Goal: Task Accomplishment & Management: Complete application form

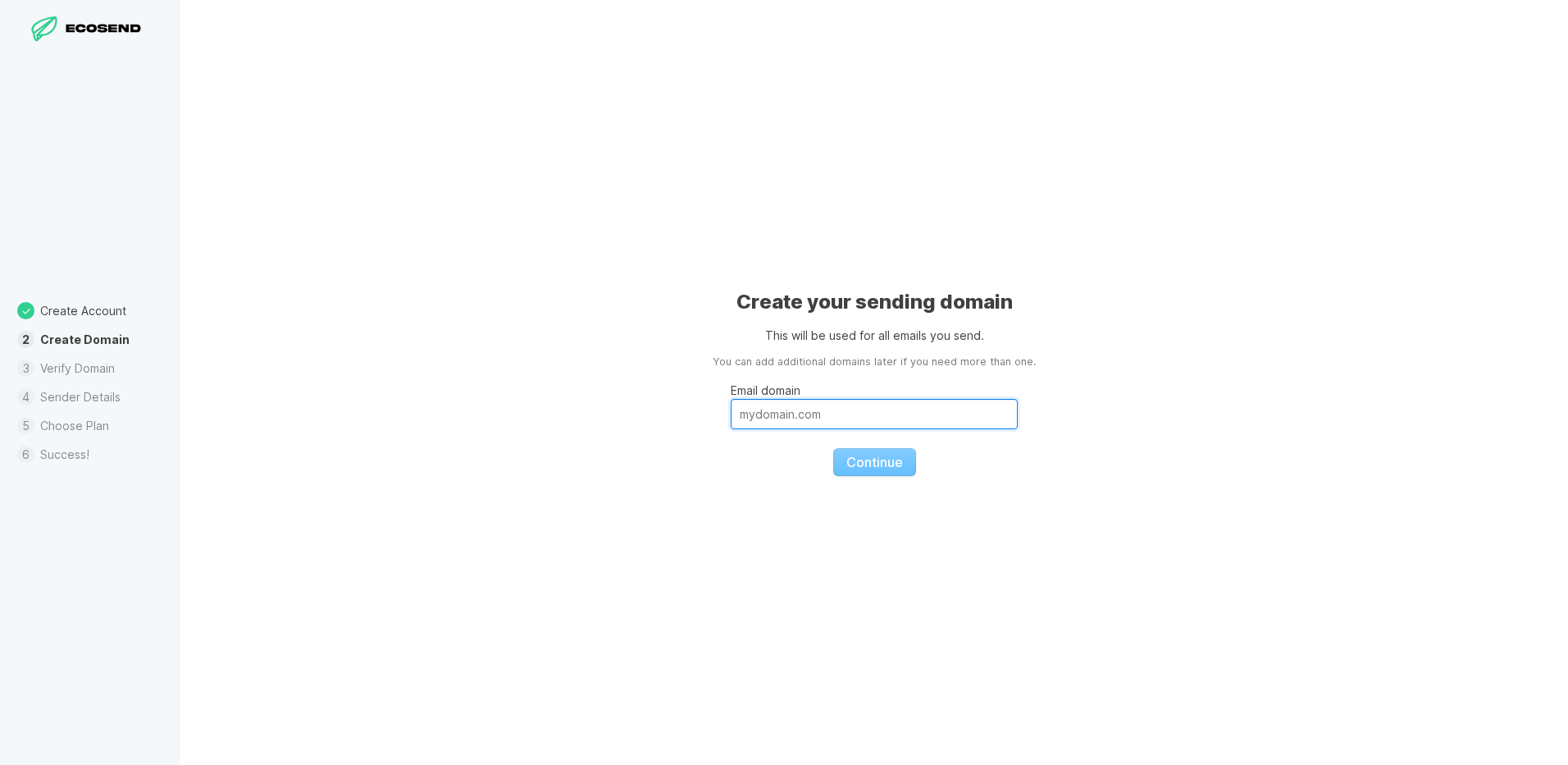
click at [778, 421] on input "Email domain" at bounding box center [874, 414] width 287 height 30
click at [1191, 344] on div "Create your sending domain This will be used for all emails you send. You can a…" at bounding box center [874, 382] width 1388 height 765
click at [762, 406] on input "Email domain" at bounding box center [874, 414] width 287 height 30
paste input "[URL][DOMAIN_NAME]"
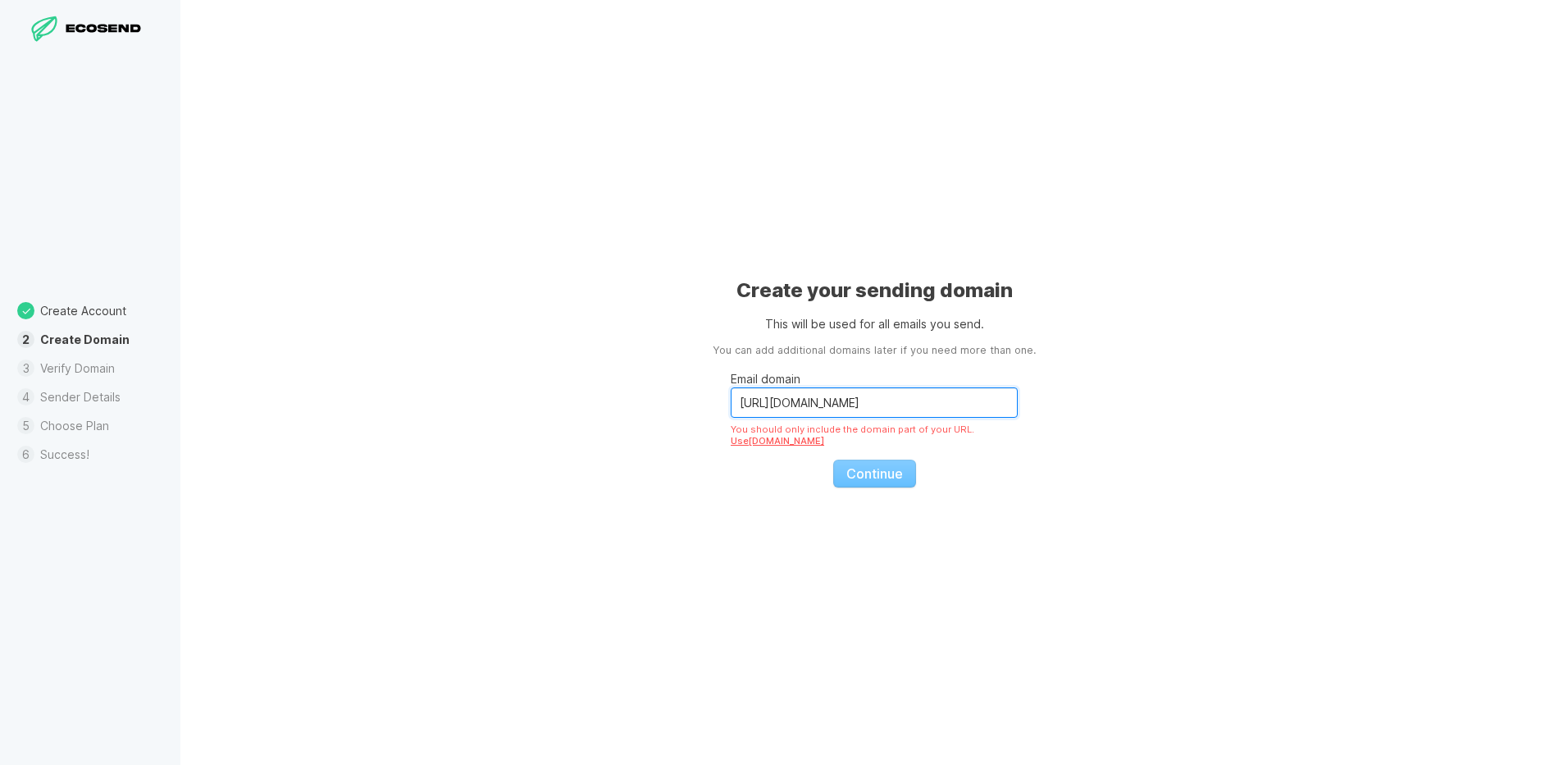
type input "[URL][DOMAIN_NAME]"
click at [886, 476] on fieldset "Email domain [URL][DOMAIN_NAME] You should only include the domain part of your…" at bounding box center [874, 423] width 287 height 128
drag, startPoint x: 850, startPoint y: 460, endPoint x: 847, endPoint y: 469, distance: 9.5
click at [847, 462] on fieldset "Email domain [URL][DOMAIN_NAME] You should only include the domain part of your…" at bounding box center [874, 423] width 287 height 128
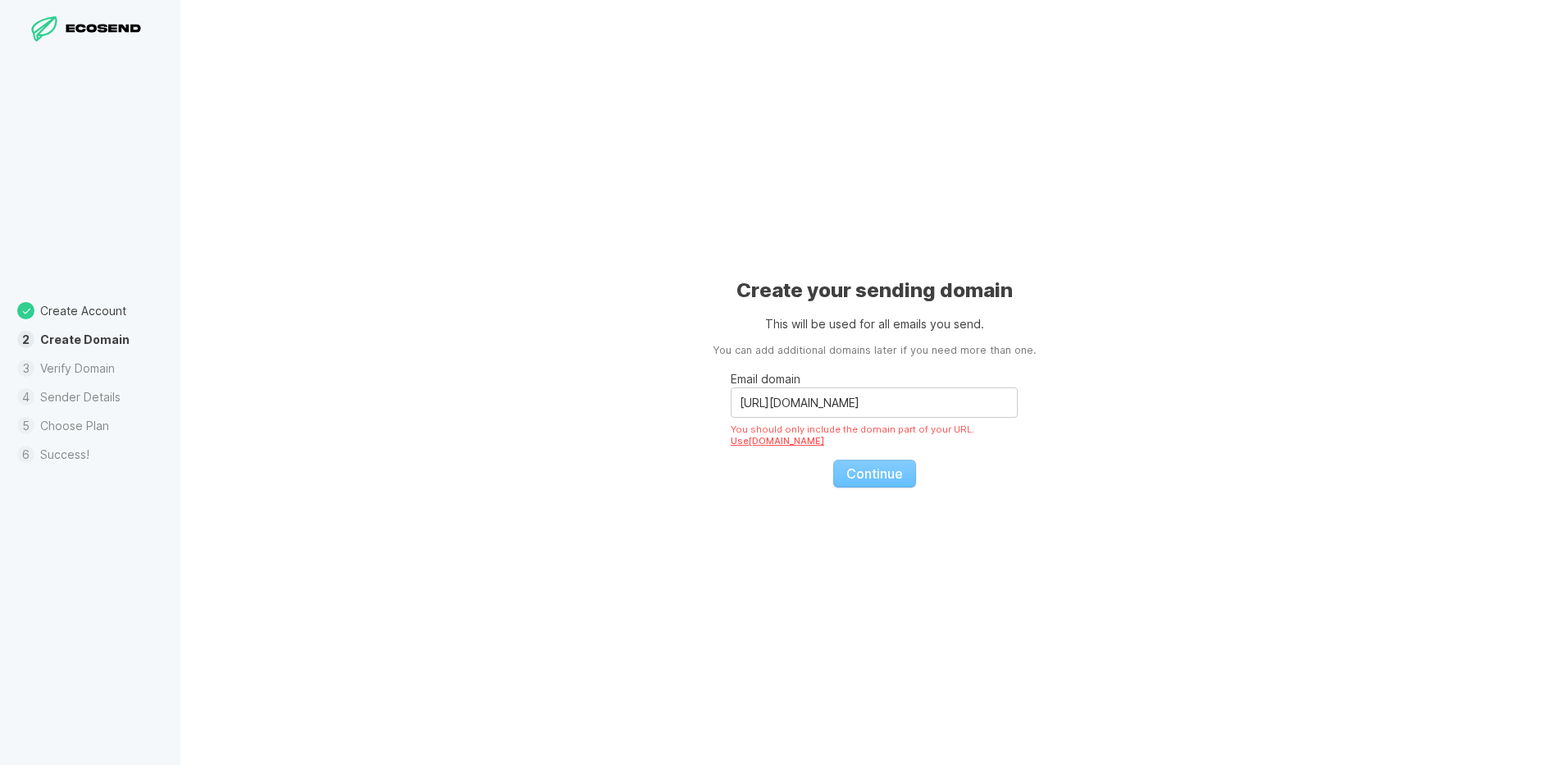
click at [863, 484] on fieldset "Email domain [URL][DOMAIN_NAME] You should only include the domain part of your…" at bounding box center [874, 423] width 287 height 128
click at [863, 482] on fieldset "Email domain [URL][DOMAIN_NAME] You should only include the domain part of your…" at bounding box center [874, 423] width 287 height 128
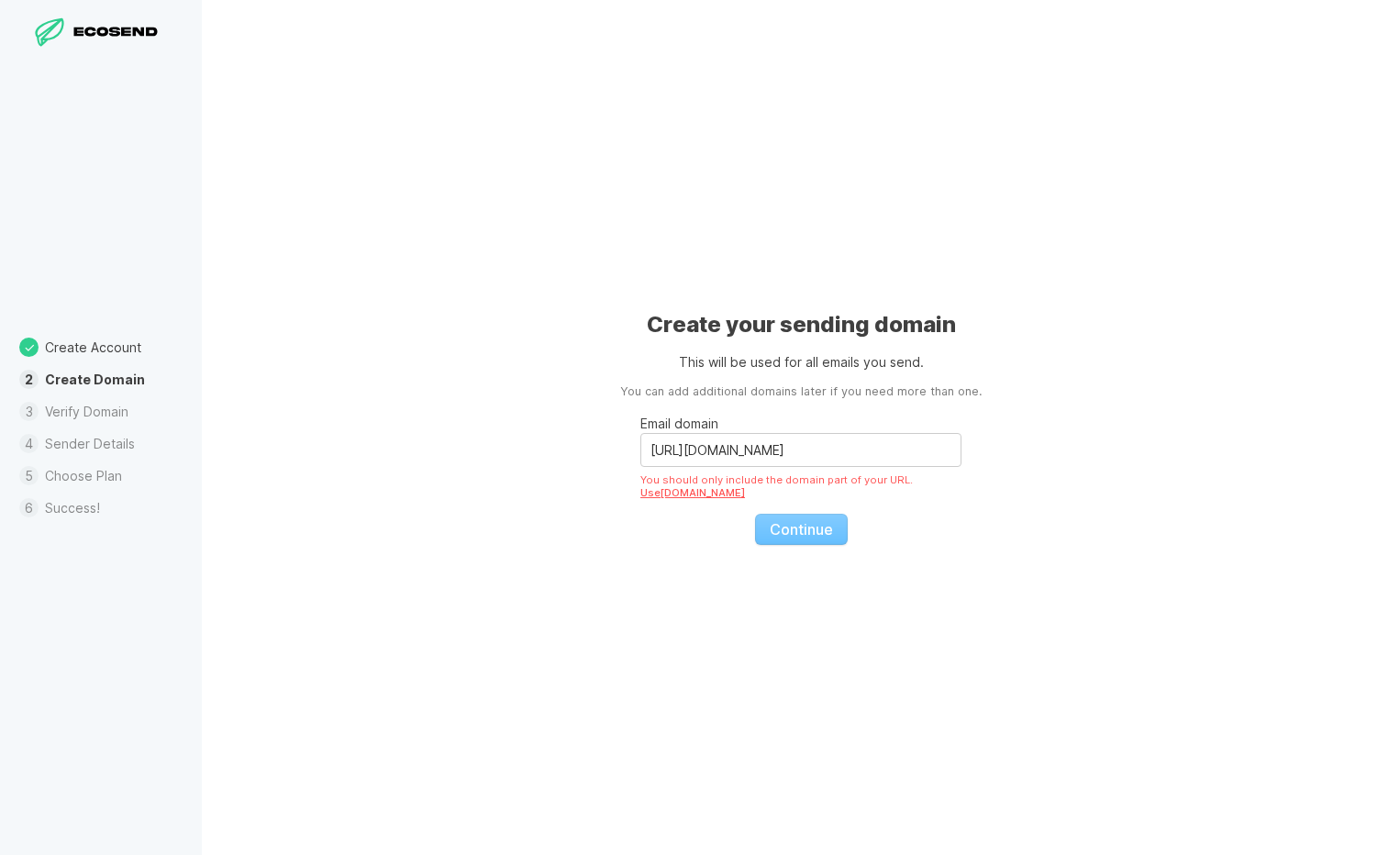
click at [1073, 449] on div "Create your sending domain This will be used for all emails you send. You can a…" at bounding box center [801, 427] width 1198 height 855
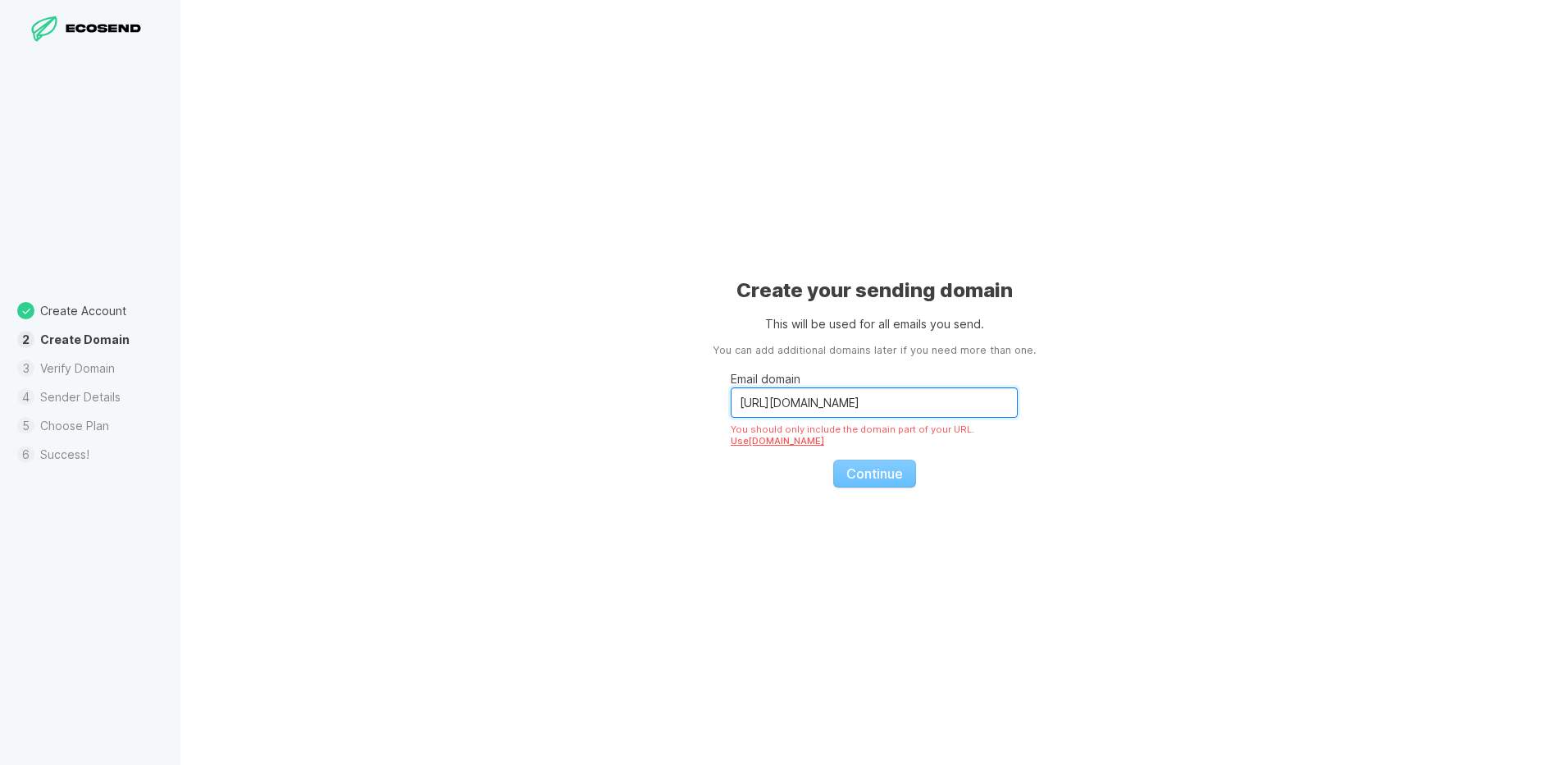
drag, startPoint x: 924, startPoint y: 389, endPoint x: 568, endPoint y: 427, distance: 358.0
click at [568, 427] on div "Create your sending domain This will be used for all emails you send. You can a…" at bounding box center [874, 382] width 1388 height 765
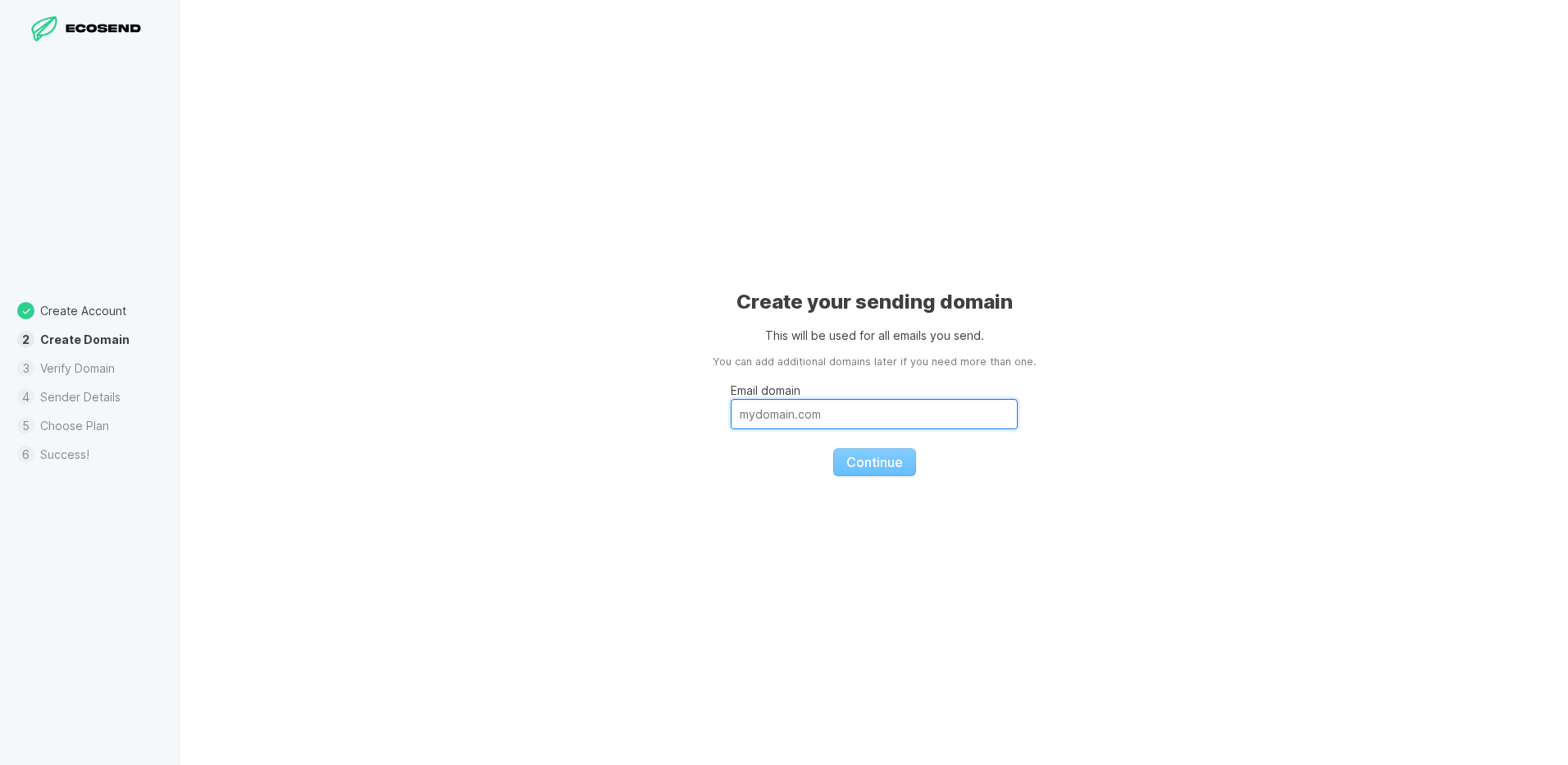
click at [754, 409] on input "Email domain" at bounding box center [874, 414] width 287 height 30
type input "[EMAIL_ADDRESS][DOMAIN_NAME]"
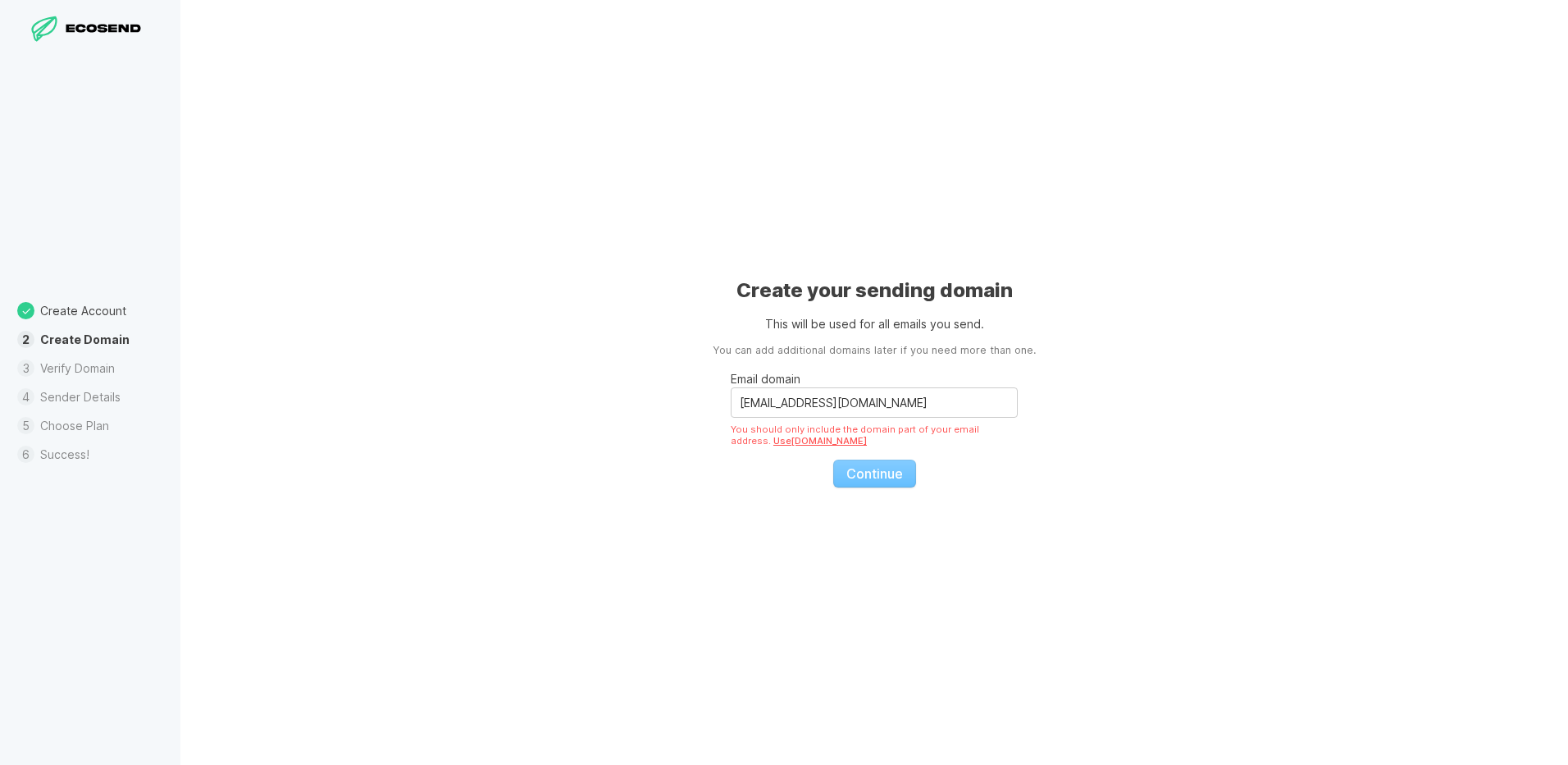
click at [877, 469] on fieldset "Email domain [EMAIL_ADDRESS][DOMAIN_NAME] You should only include the domain pa…" at bounding box center [874, 423] width 287 height 128
click at [872, 413] on input "[EMAIL_ADDRESS][DOMAIN_NAME]" at bounding box center [874, 402] width 287 height 30
drag, startPoint x: 888, startPoint y: 407, endPoint x: 662, endPoint y: 430, distance: 227.2
click at [662, 430] on div "Create your sending domain This will be used for all emails you send. You can a…" at bounding box center [874, 382] width 1388 height 765
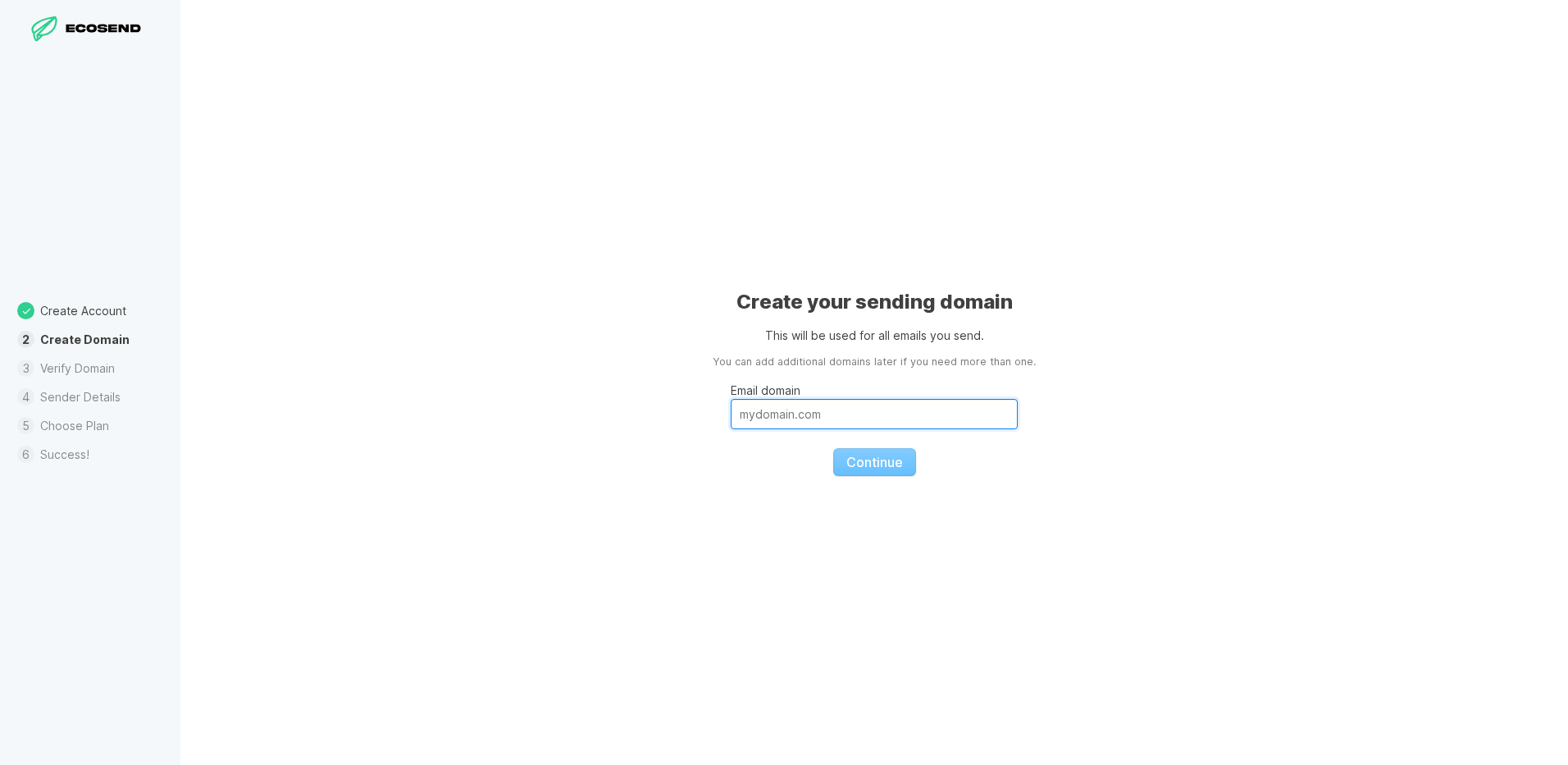
click at [834, 413] on input "Email domain" at bounding box center [874, 414] width 287 height 30
paste input "[URL][DOMAIN_NAME]"
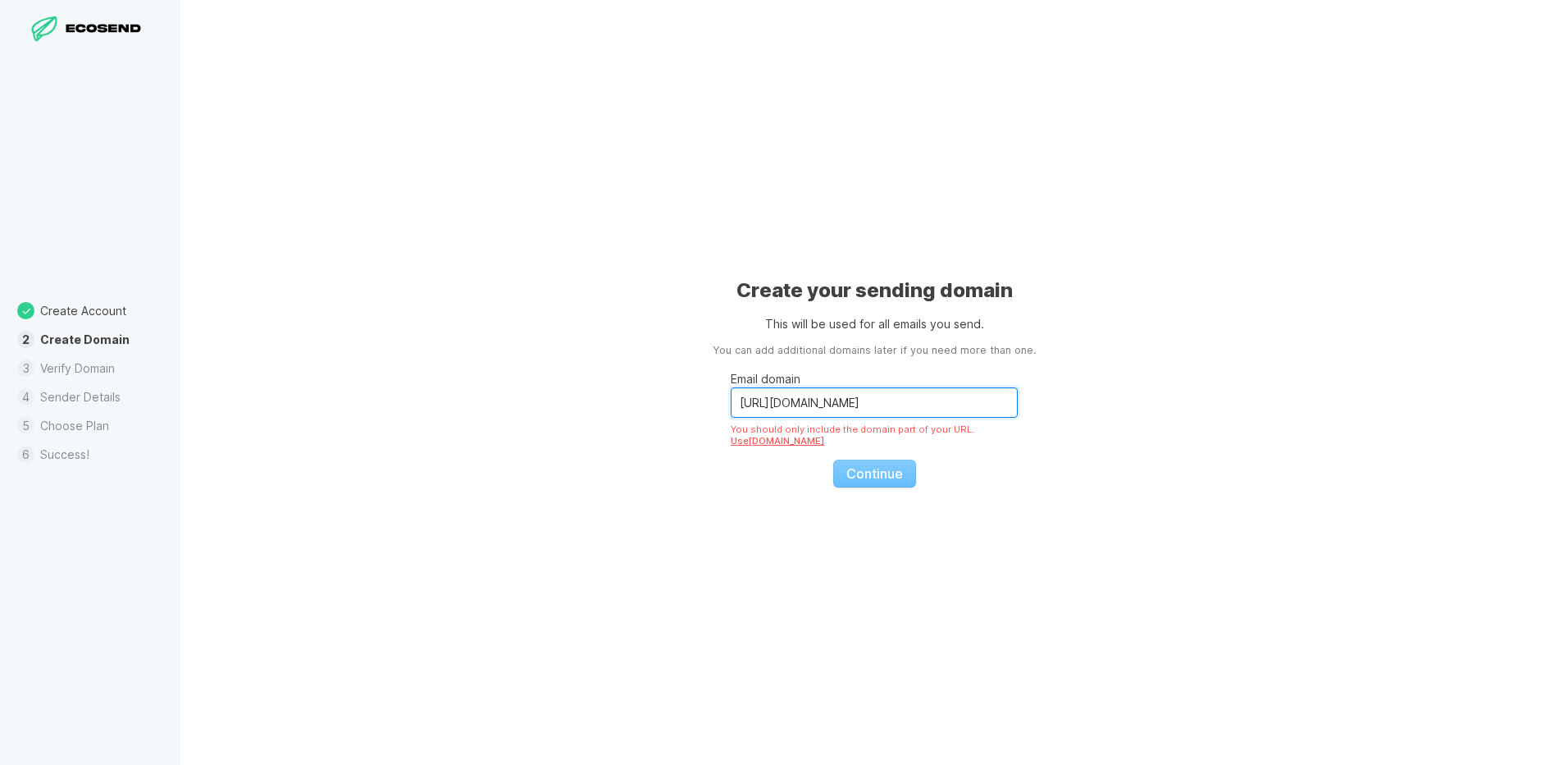
type input "[URL][DOMAIN_NAME]"
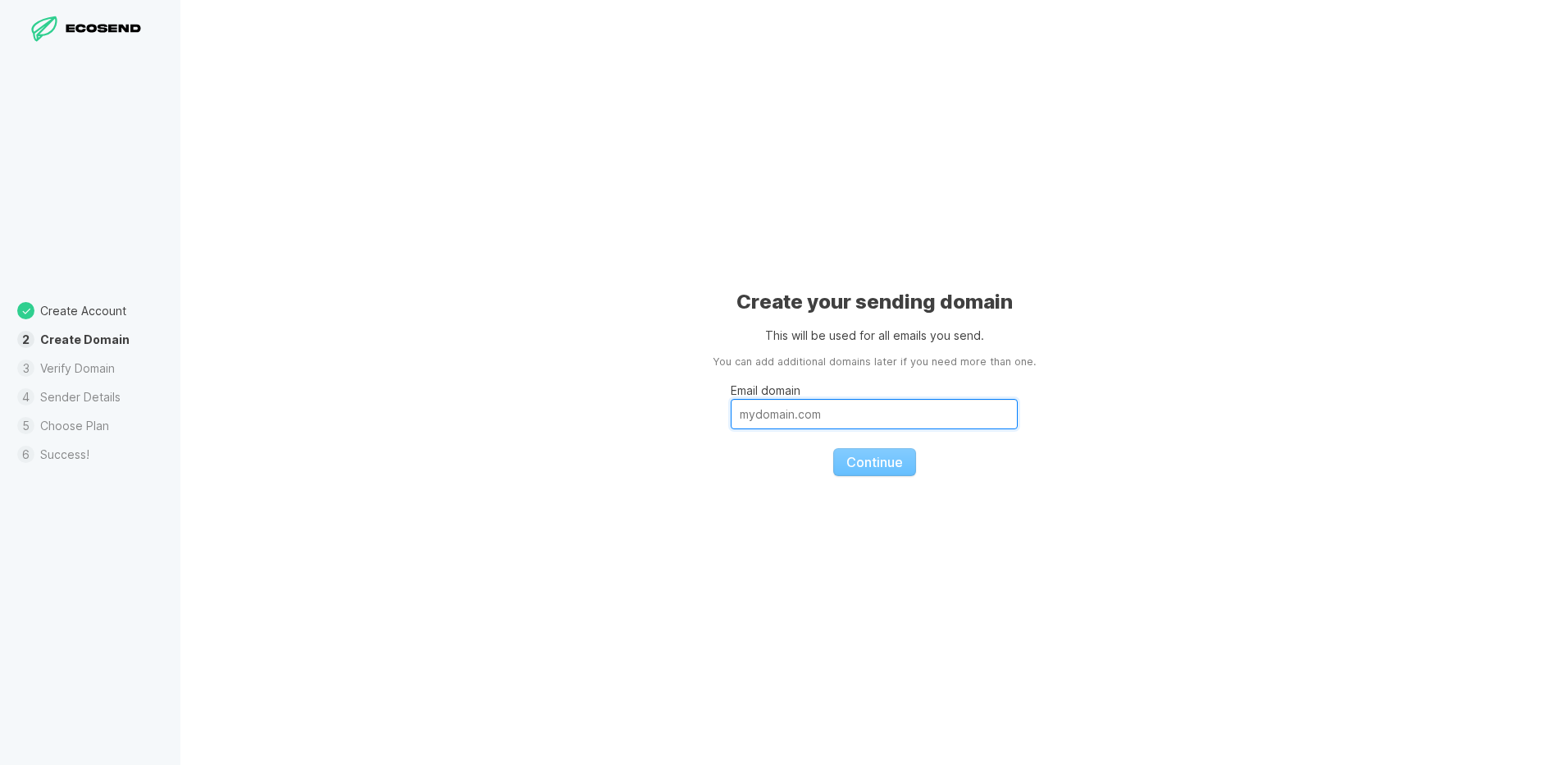
click at [831, 414] on input "Email domain" at bounding box center [874, 414] width 287 height 30
click at [783, 418] on input "Email domain" at bounding box center [874, 414] width 287 height 30
click at [862, 412] on input "Email domain" at bounding box center [874, 414] width 287 height 30
click at [770, 423] on input "Email domain" at bounding box center [874, 414] width 287 height 30
click at [770, 418] on input "Email domain" at bounding box center [874, 414] width 287 height 30
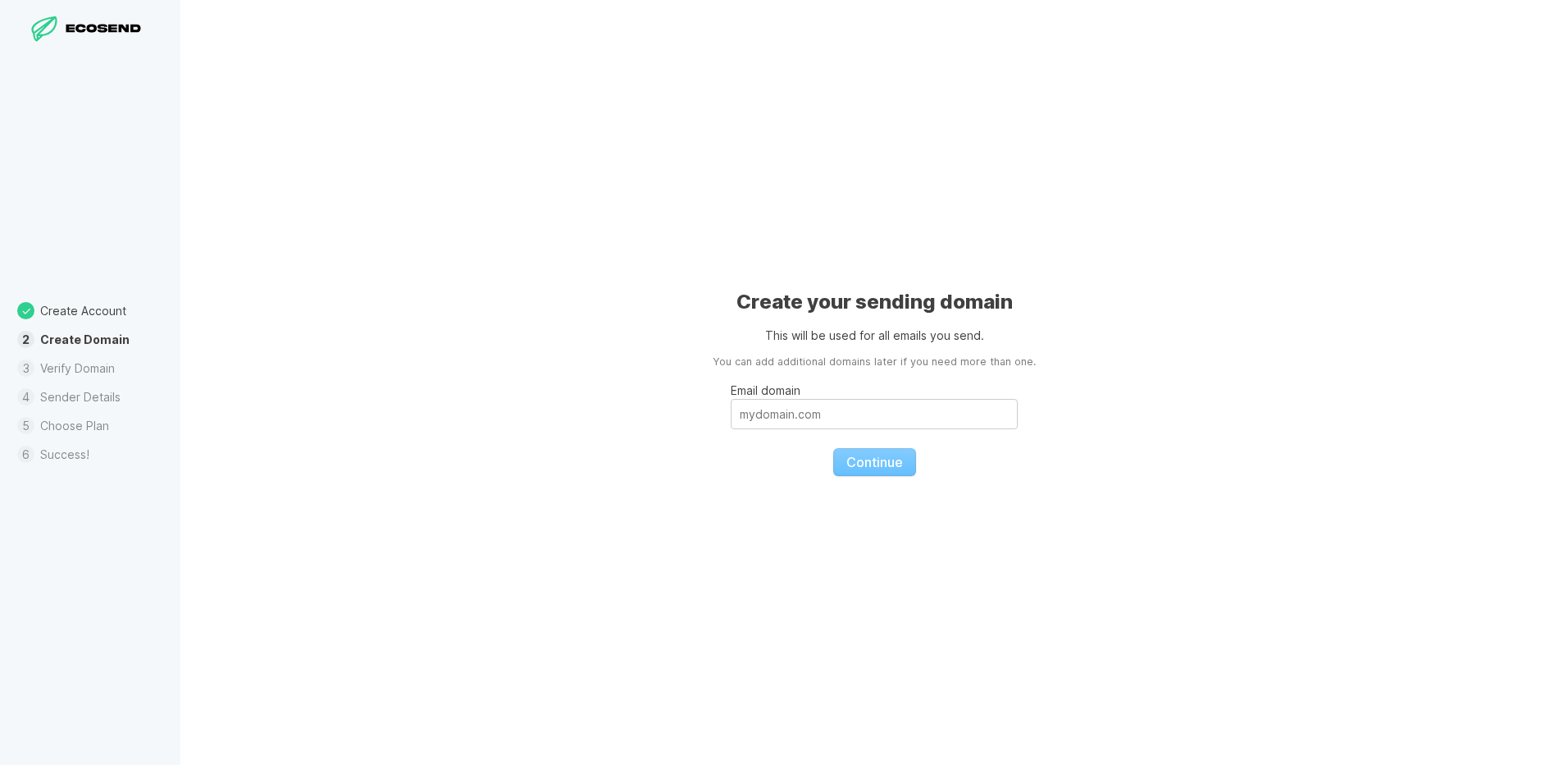
click at [743, 494] on div "Create your sending domain This will be used for all emails you send. You can a…" at bounding box center [874, 382] width 1388 height 765
click at [779, 424] on input "Email domain" at bounding box center [874, 414] width 287 height 30
click at [833, 448] on button "Continue" at bounding box center [874, 462] width 83 height 28
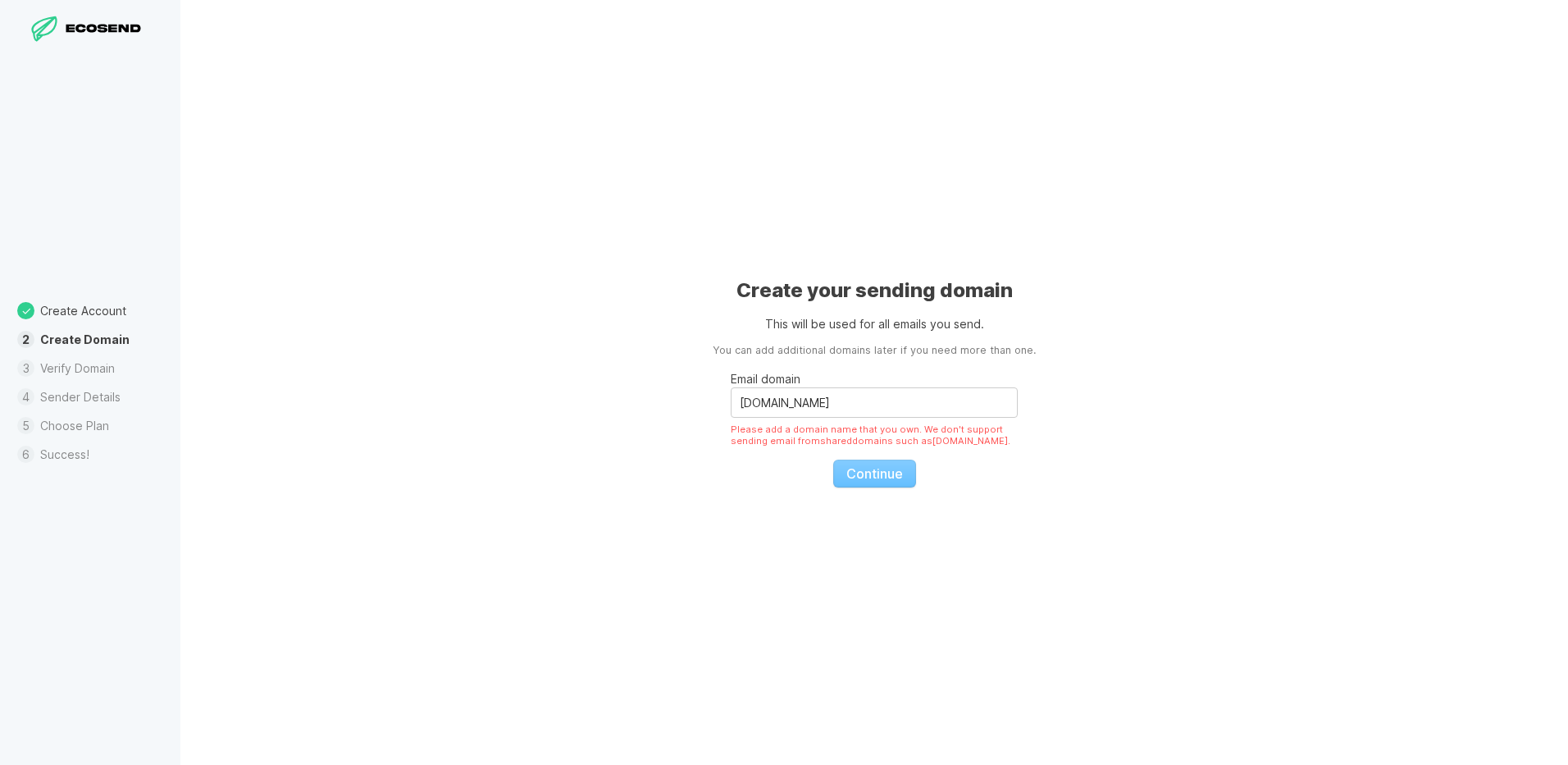
click at [851, 481] on fieldset "Email domain [DOMAIN_NAME] Please add a domain name that you own. We don't supp…" at bounding box center [874, 423] width 287 height 128
click at [818, 402] on input "[DOMAIN_NAME]" at bounding box center [874, 402] width 287 height 30
click at [739, 410] on input "[DOMAIN_NAME]" at bounding box center [874, 402] width 287 height 30
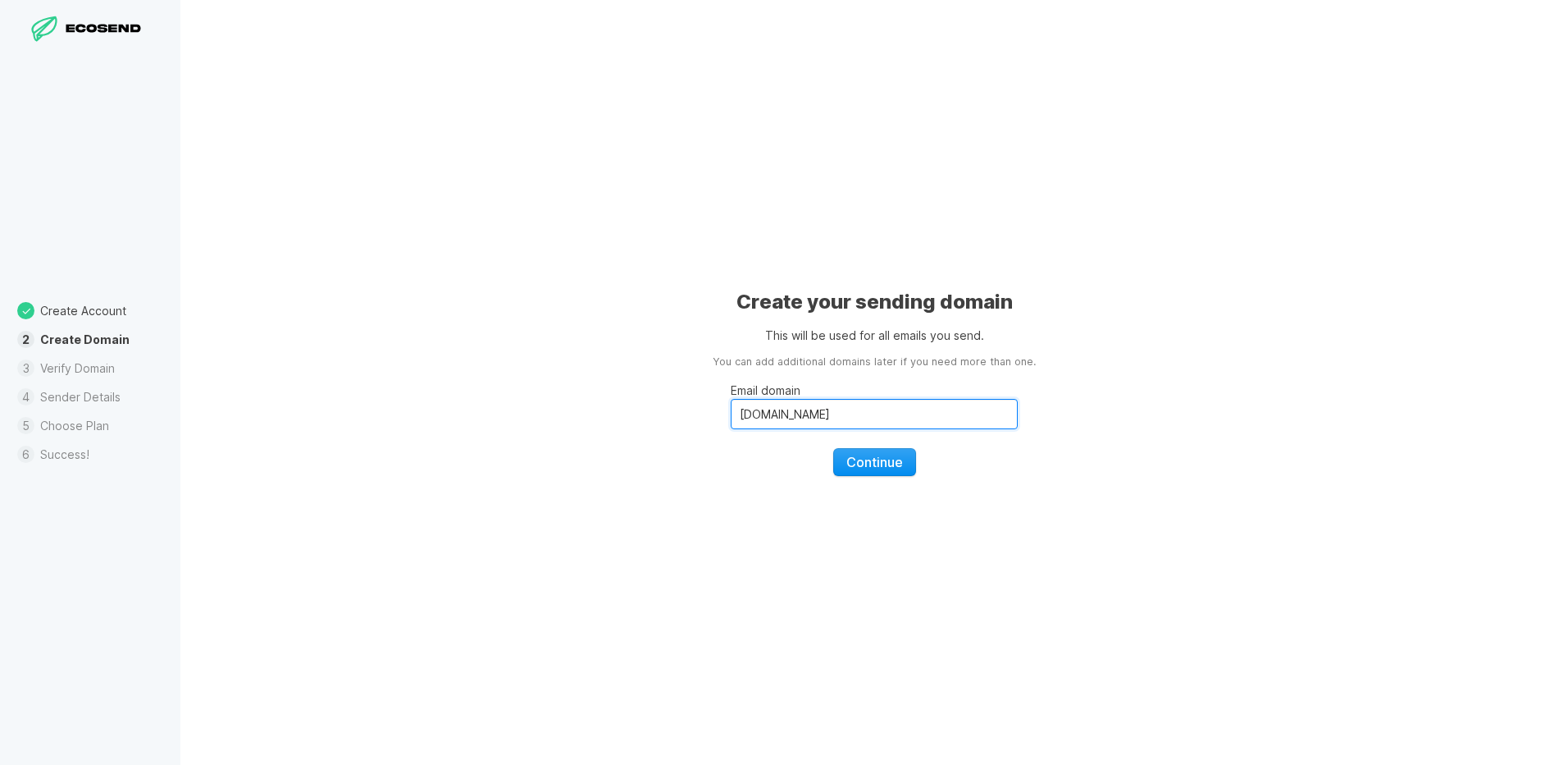
type input "[DOMAIN_NAME]"
click at [856, 458] on span "Continue" at bounding box center [874, 462] width 57 height 16
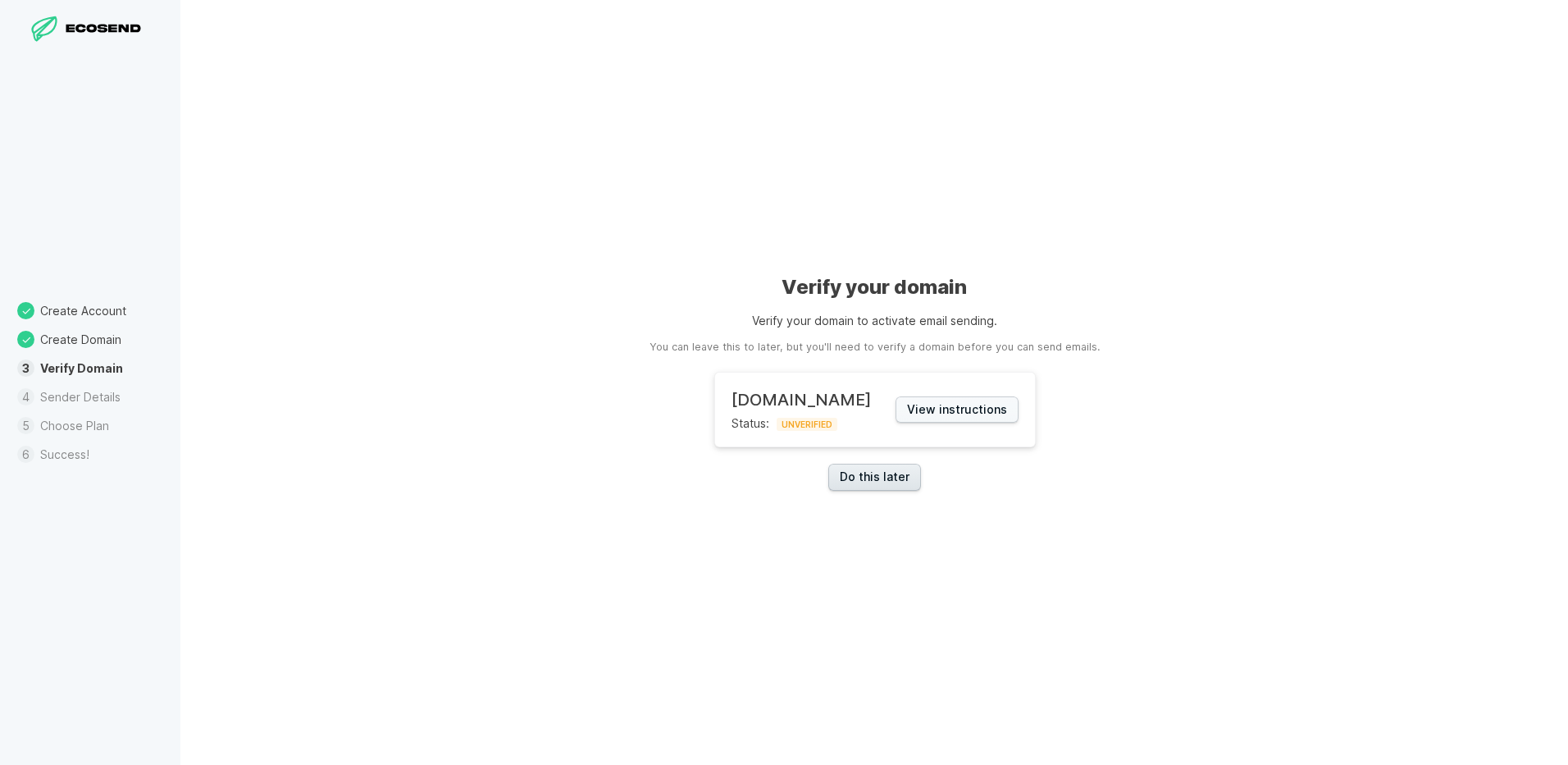
click at [881, 482] on link "Do this later" at bounding box center [875, 478] width 93 height 27
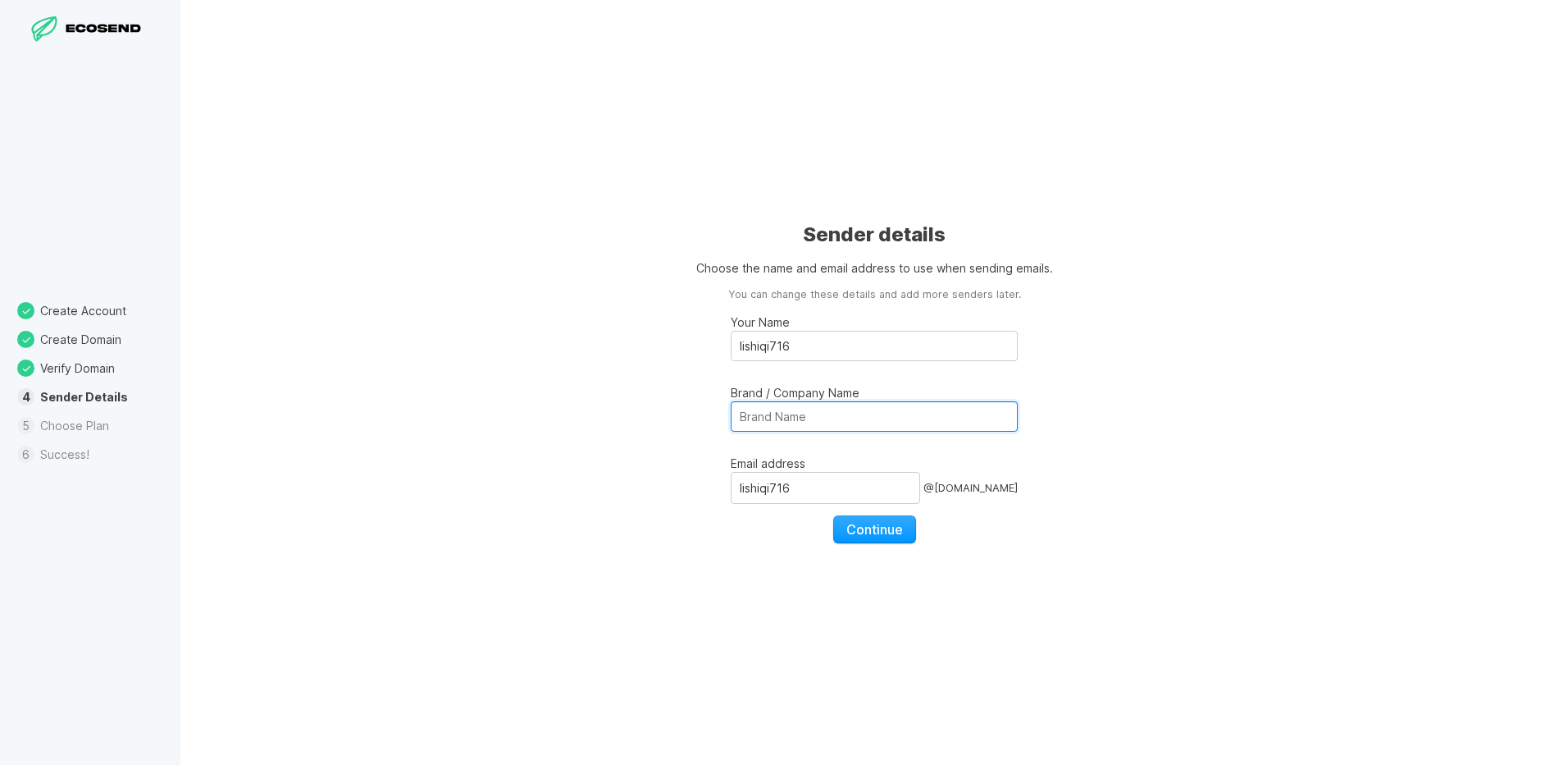
click at [860, 427] on input "Brand / Company Name" at bounding box center [874, 417] width 287 height 30
click at [857, 418] on input "Brand / Company Name" at bounding box center [874, 417] width 287 height 30
type input "ceramic"
click at [888, 535] on span "Continue" at bounding box center [874, 529] width 57 height 16
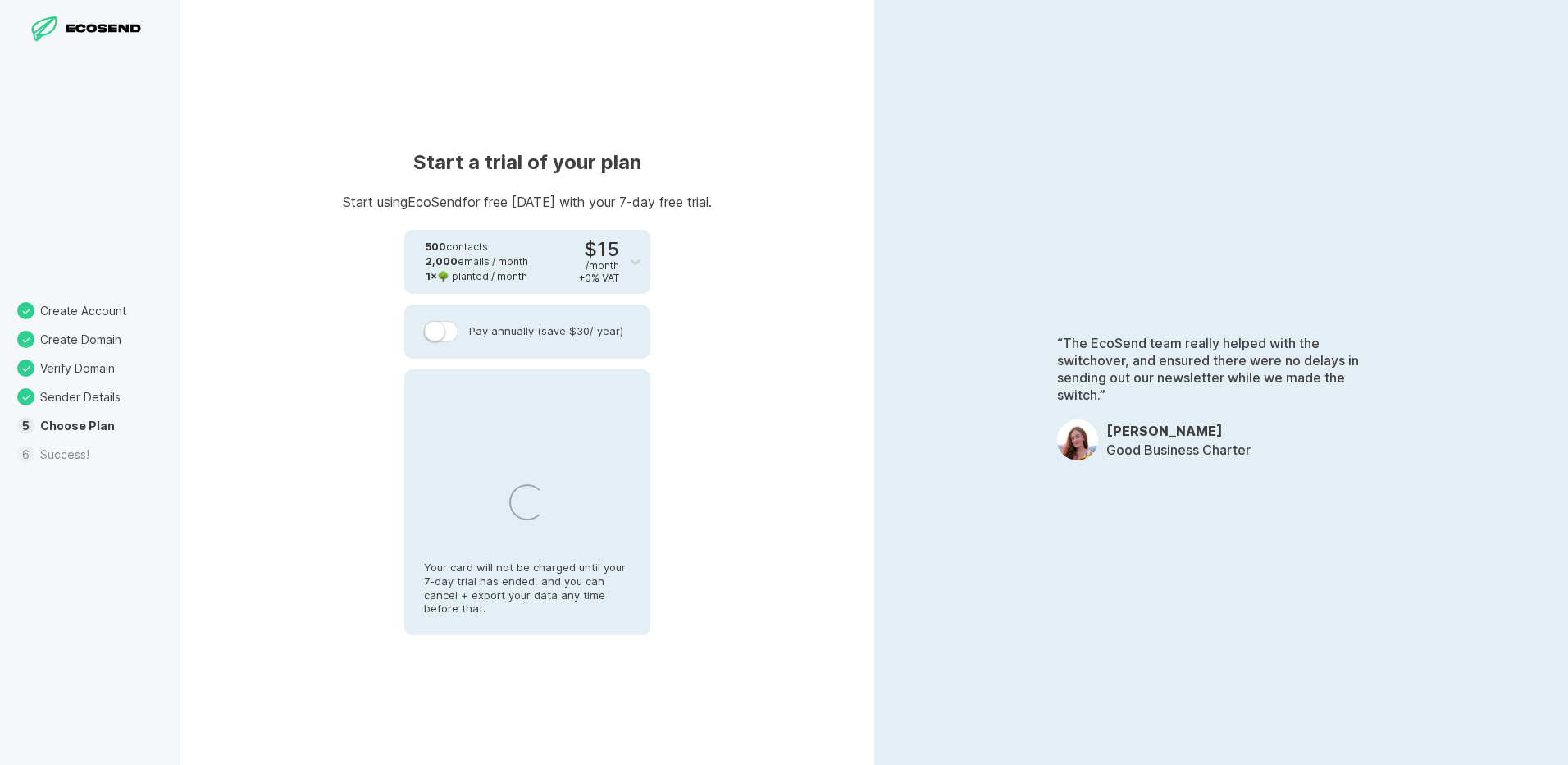
select select "JP"
